Goal: Task Accomplishment & Management: Use online tool/utility

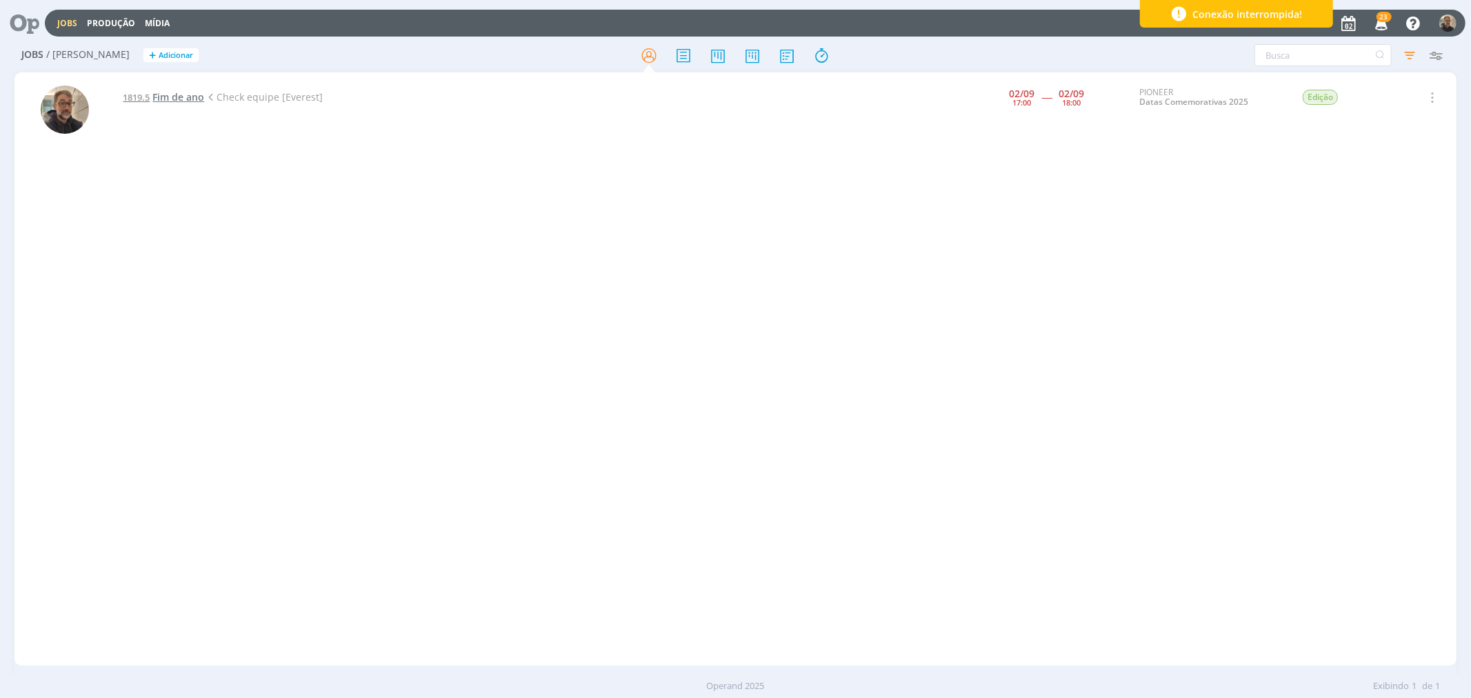
click at [157, 97] on span "Fim de ano" at bounding box center [178, 96] width 52 height 13
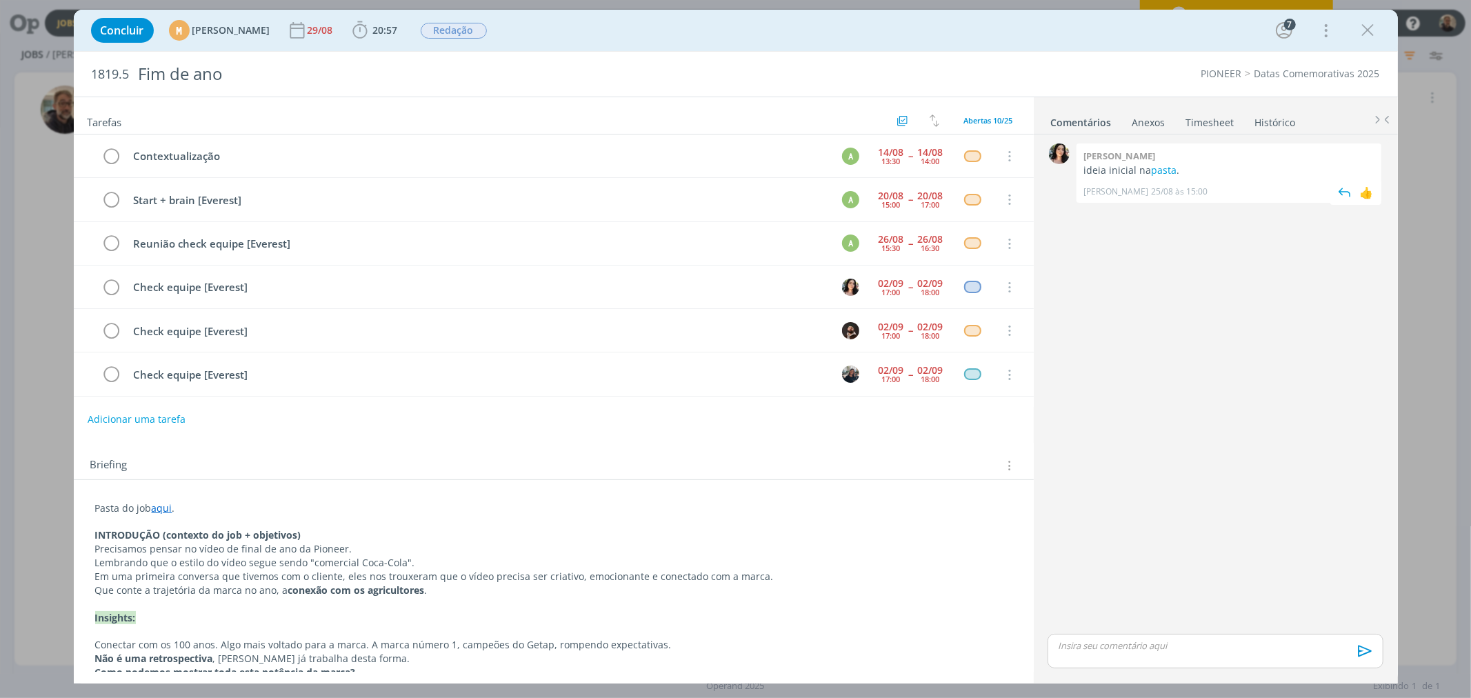
scroll to position [178, 0]
click at [1198, 128] on link "Timesheet" at bounding box center [1210, 120] width 50 height 20
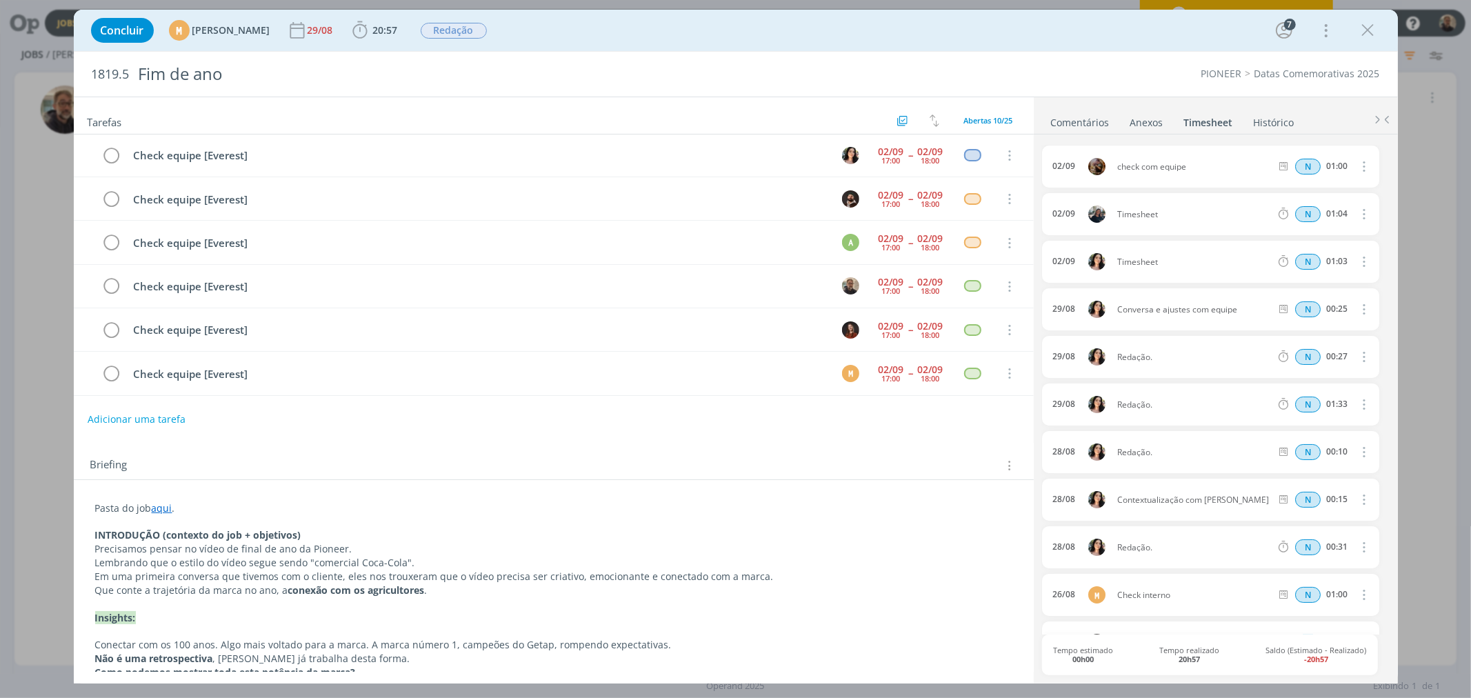
scroll to position [134, 0]
click at [398, 24] on span "20:57" at bounding box center [385, 29] width 25 height 13
click at [511, 58] on button "Apontar" at bounding box center [482, 61] width 57 height 14
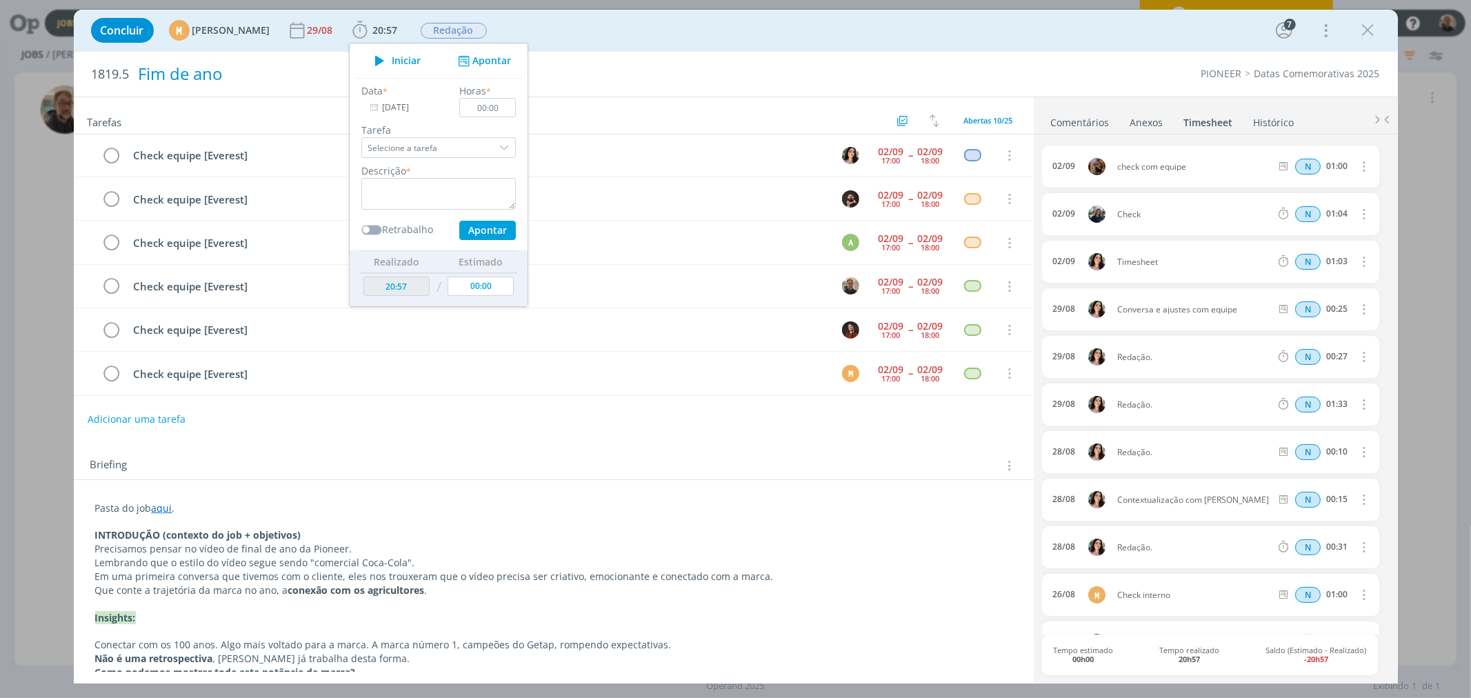
drag, startPoint x: 514, startPoint y: 58, endPoint x: 557, endPoint y: 88, distance: 52.0
click at [557, 88] on div "Concluir M [PERSON_NAME] [DATE] 20:57 Iniciar Apontar Data * [DATE] Horas * 00:…" at bounding box center [736, 347] width 1324 height 674
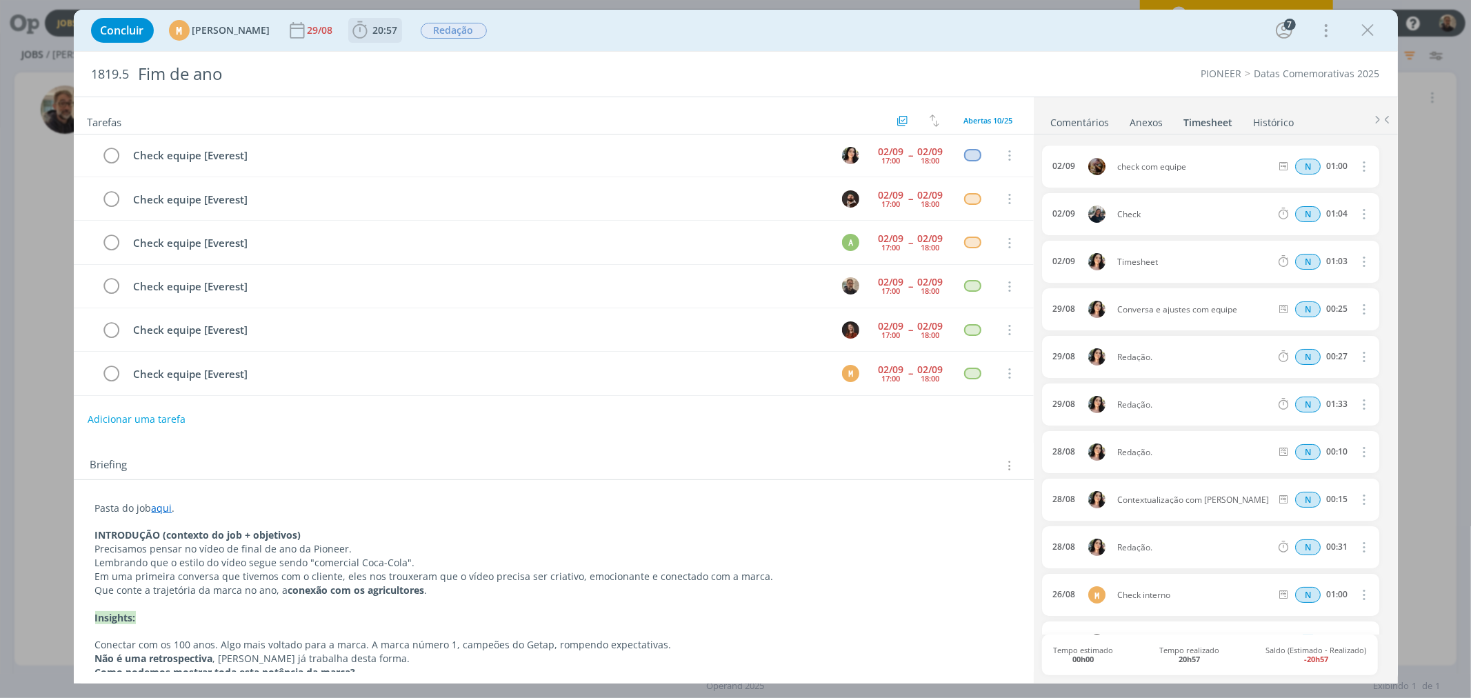
click at [401, 28] on b "20:57" at bounding box center [385, 31] width 30 height 10
click at [511, 57] on button "Apontar" at bounding box center [482, 61] width 57 height 14
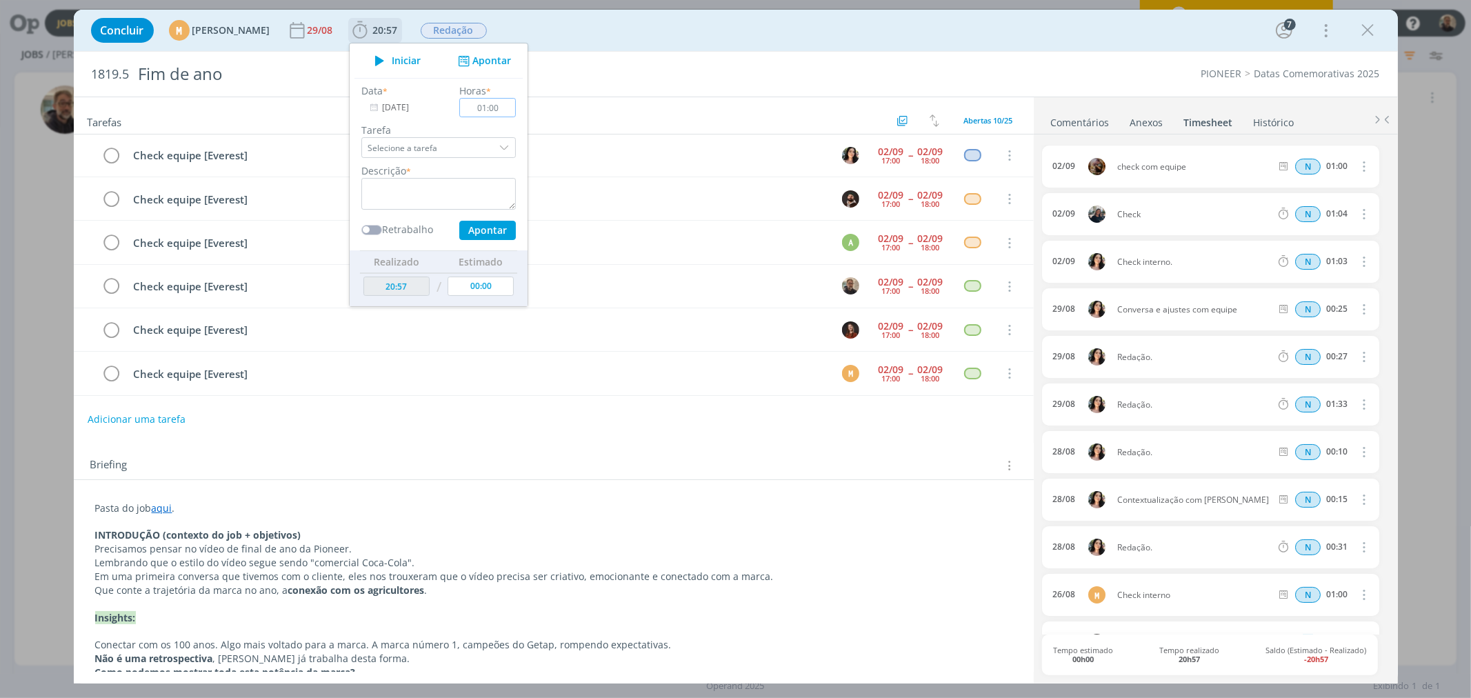
scroll to position [133, 0]
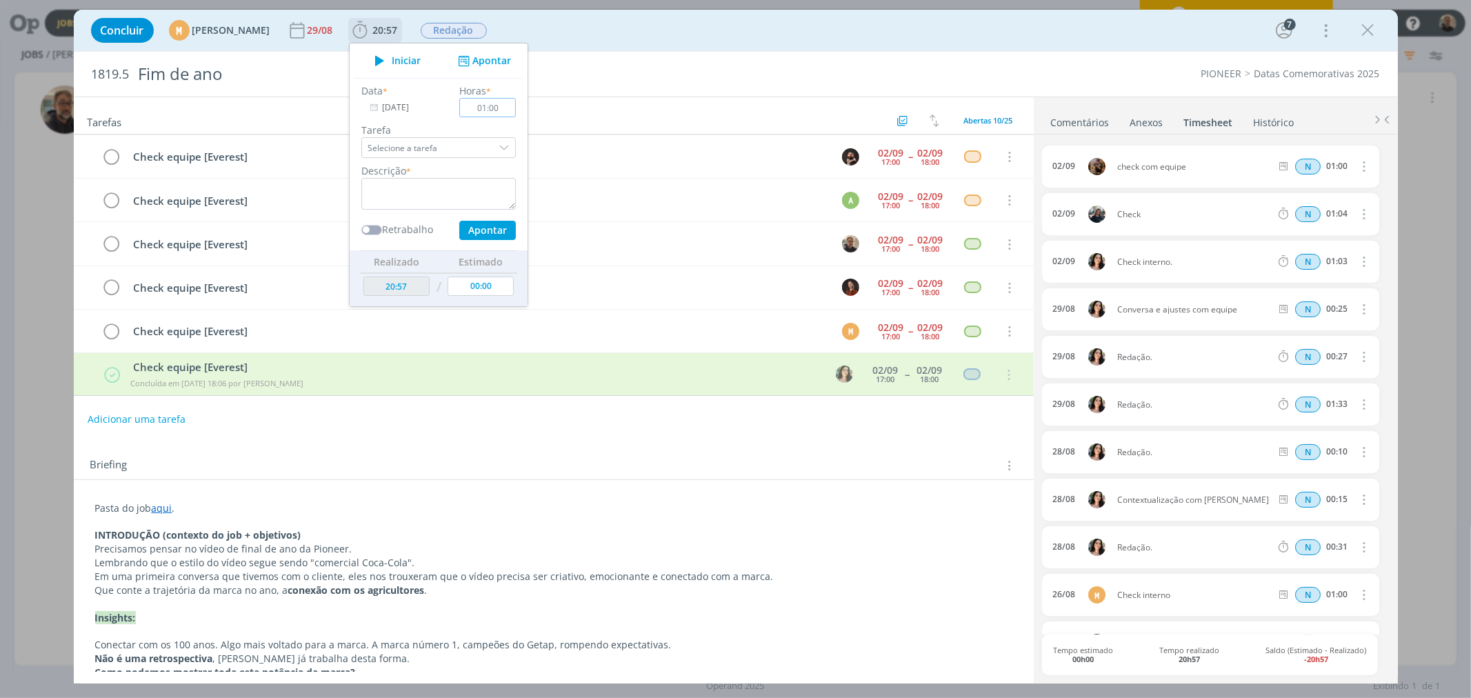
type input "01:00"
click at [452, 154] on input "Selecione a tarefa" at bounding box center [438, 147] width 154 height 21
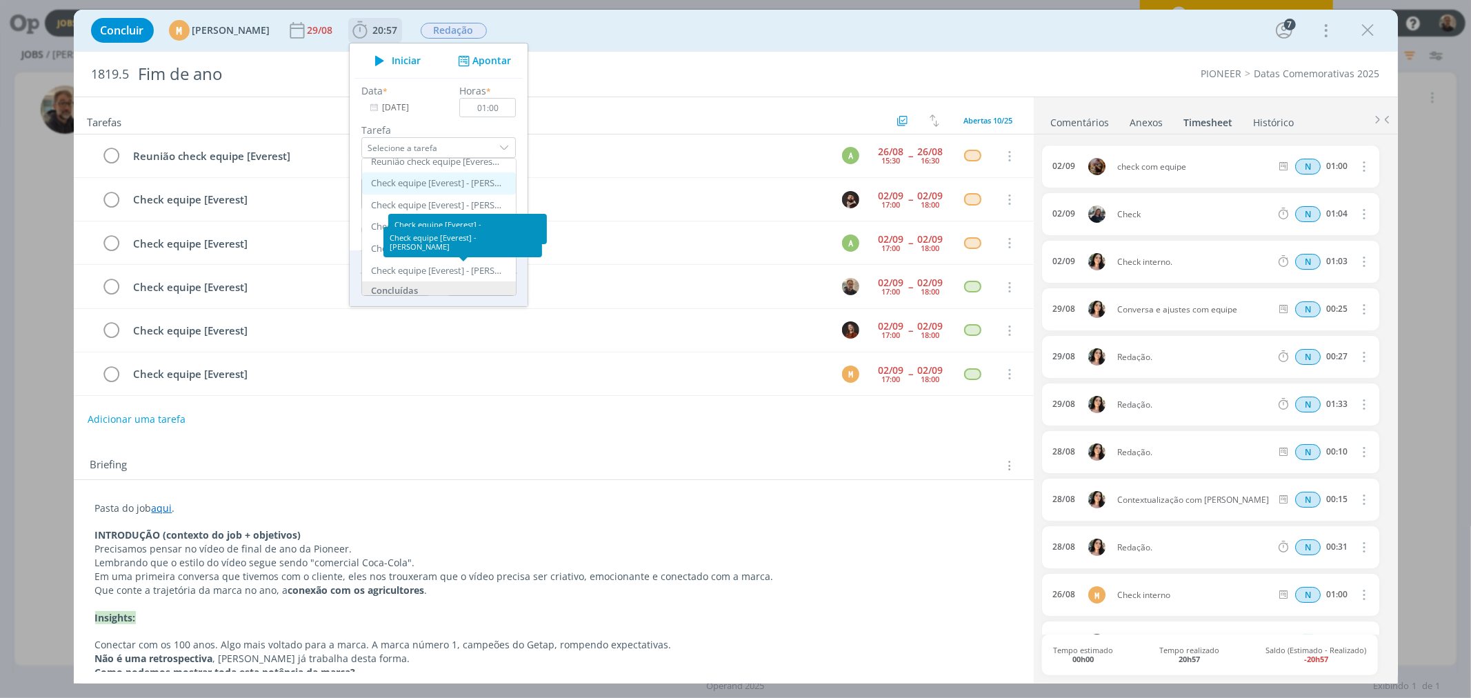
scroll to position [90, 0]
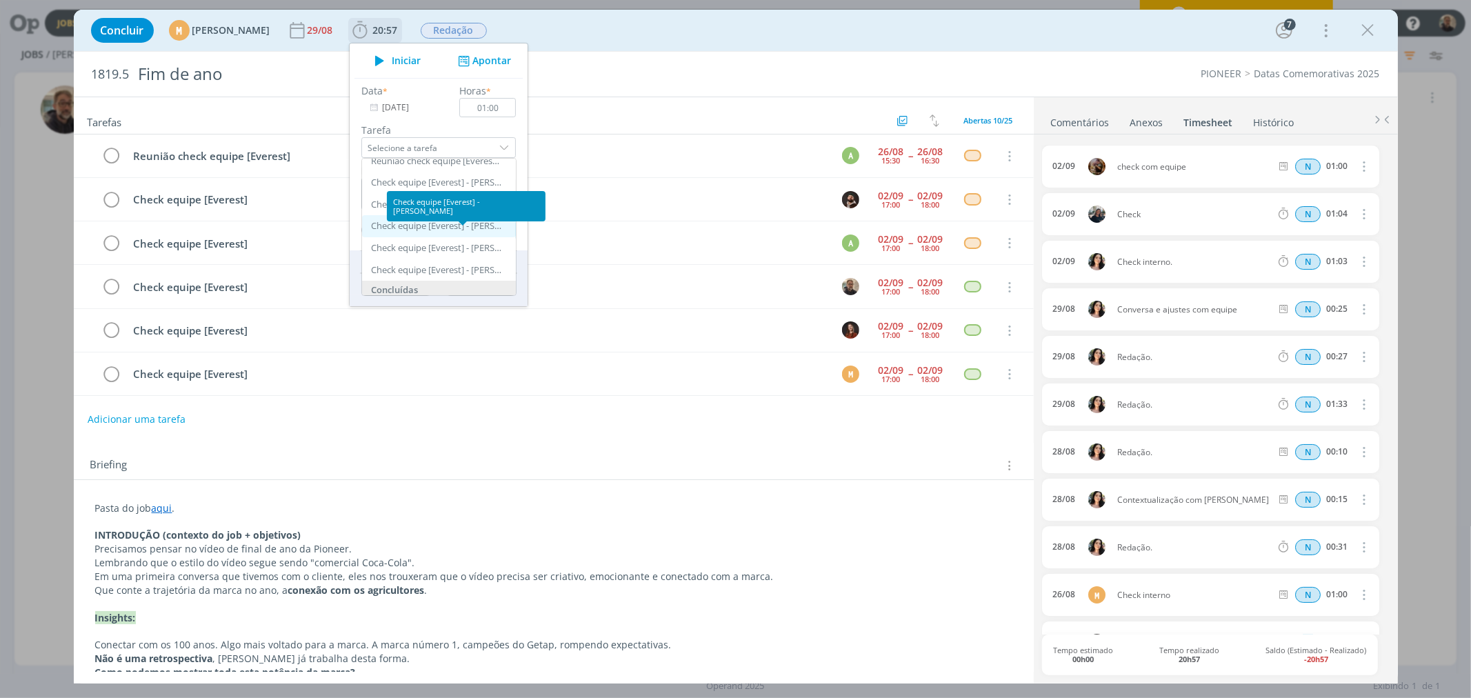
click at [469, 230] on div "Check equipe [Everest] - [PERSON_NAME]" at bounding box center [436, 226] width 131 height 11
type input "Check equipe [Everest]"
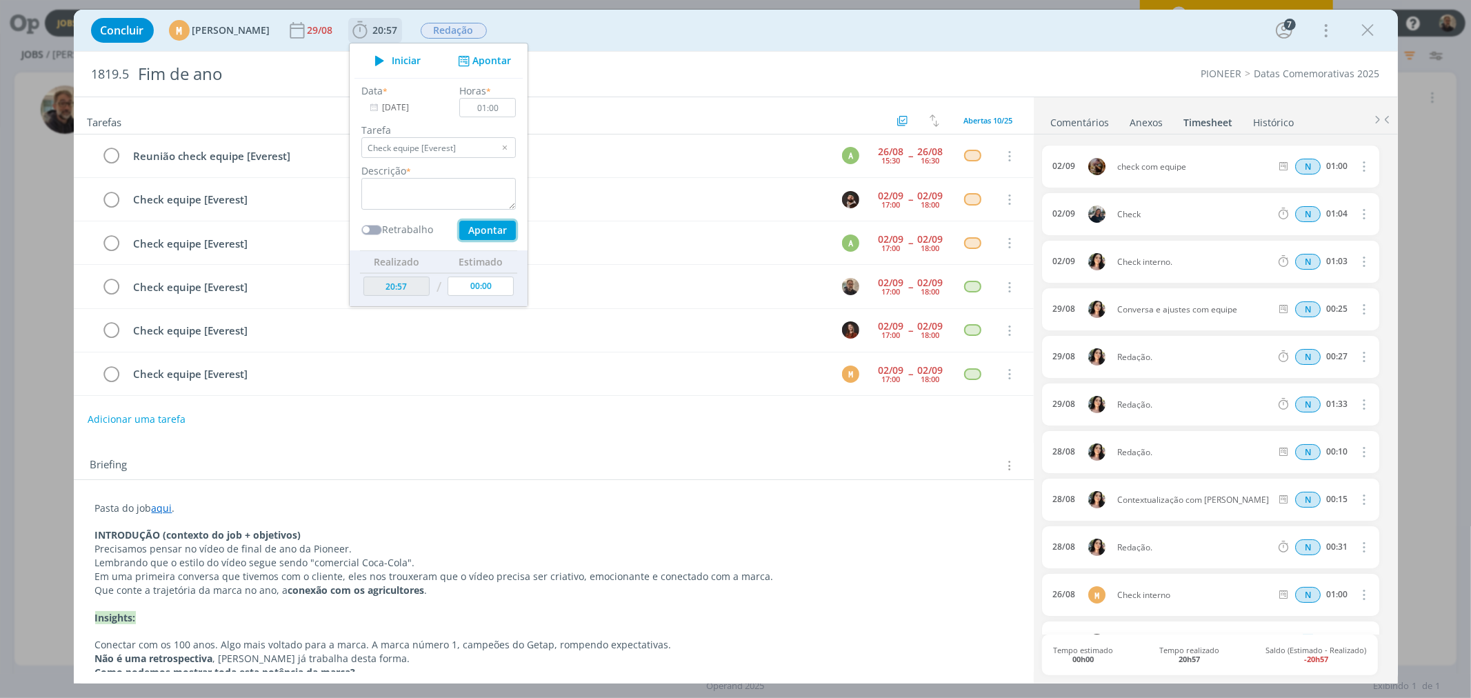
click at [501, 228] on button "Apontar" at bounding box center [487, 230] width 57 height 19
click at [442, 190] on textarea "dialog" at bounding box center [438, 194] width 154 height 32
type textarea "check"
click at [516, 240] on div "Data * [DATE] Horas * 01:00 Tarefa Check equipe [Everest] Abertas Contextualiza…" at bounding box center [438, 164] width 168 height 172
click at [515, 229] on button "Apontar" at bounding box center [487, 230] width 57 height 19
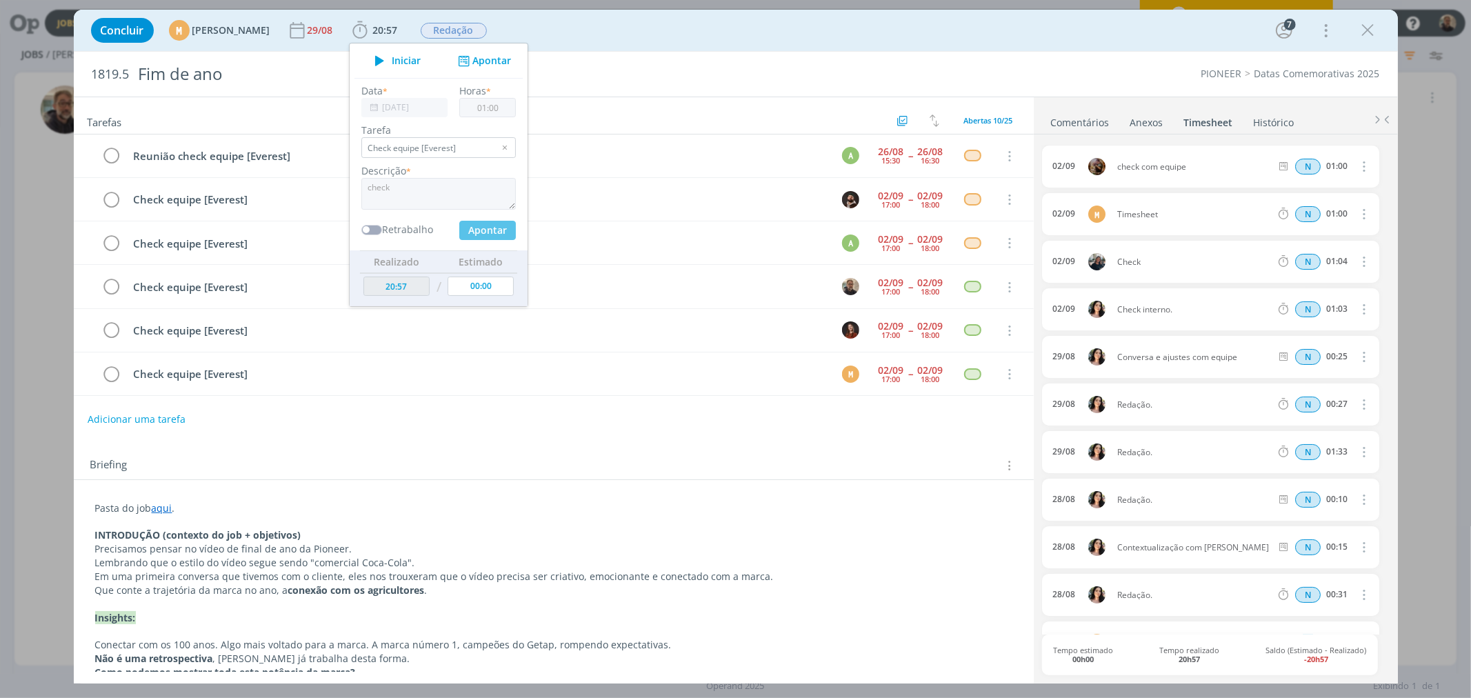
type input "24:01"
type input "00:00"
type input "21:57"
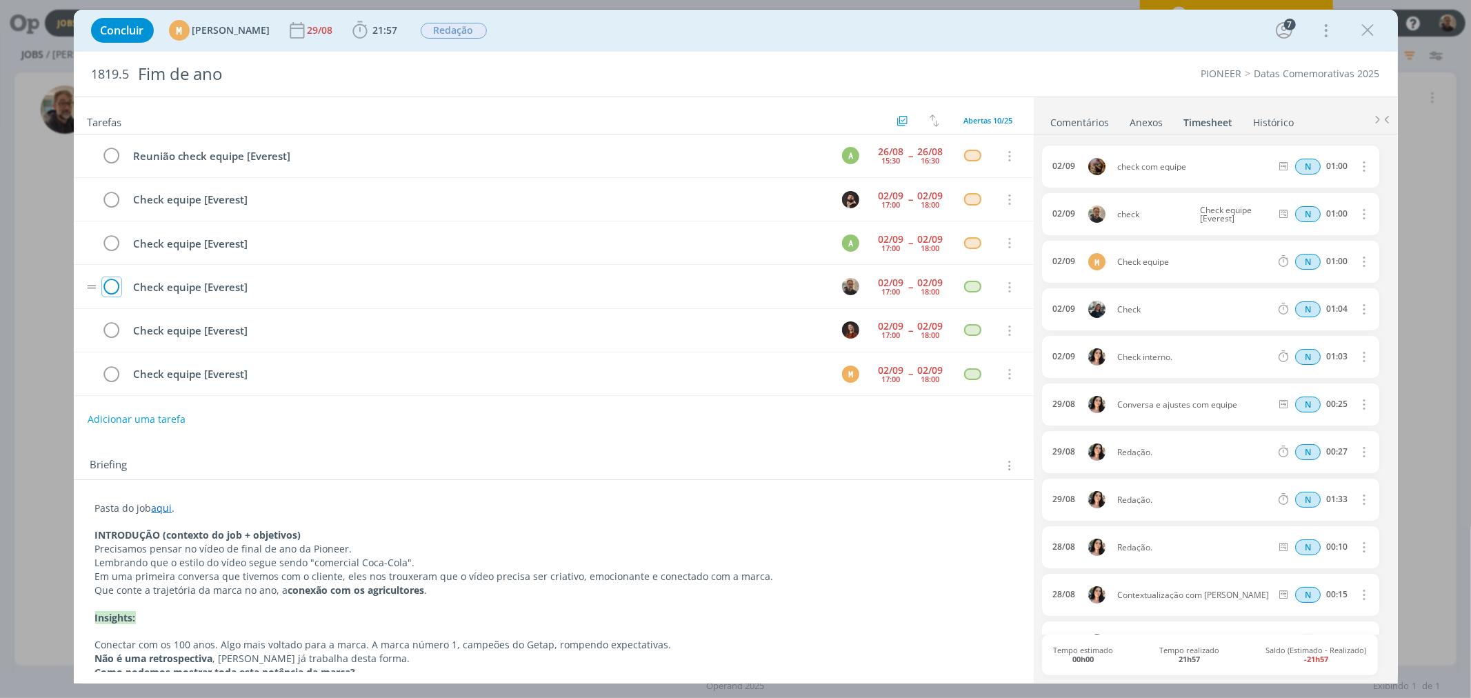
click at [115, 285] on icon "dialog" at bounding box center [111, 287] width 19 height 21
click at [1367, 25] on icon "dialog" at bounding box center [1368, 30] width 21 height 21
